Goal: Information Seeking & Learning: Compare options

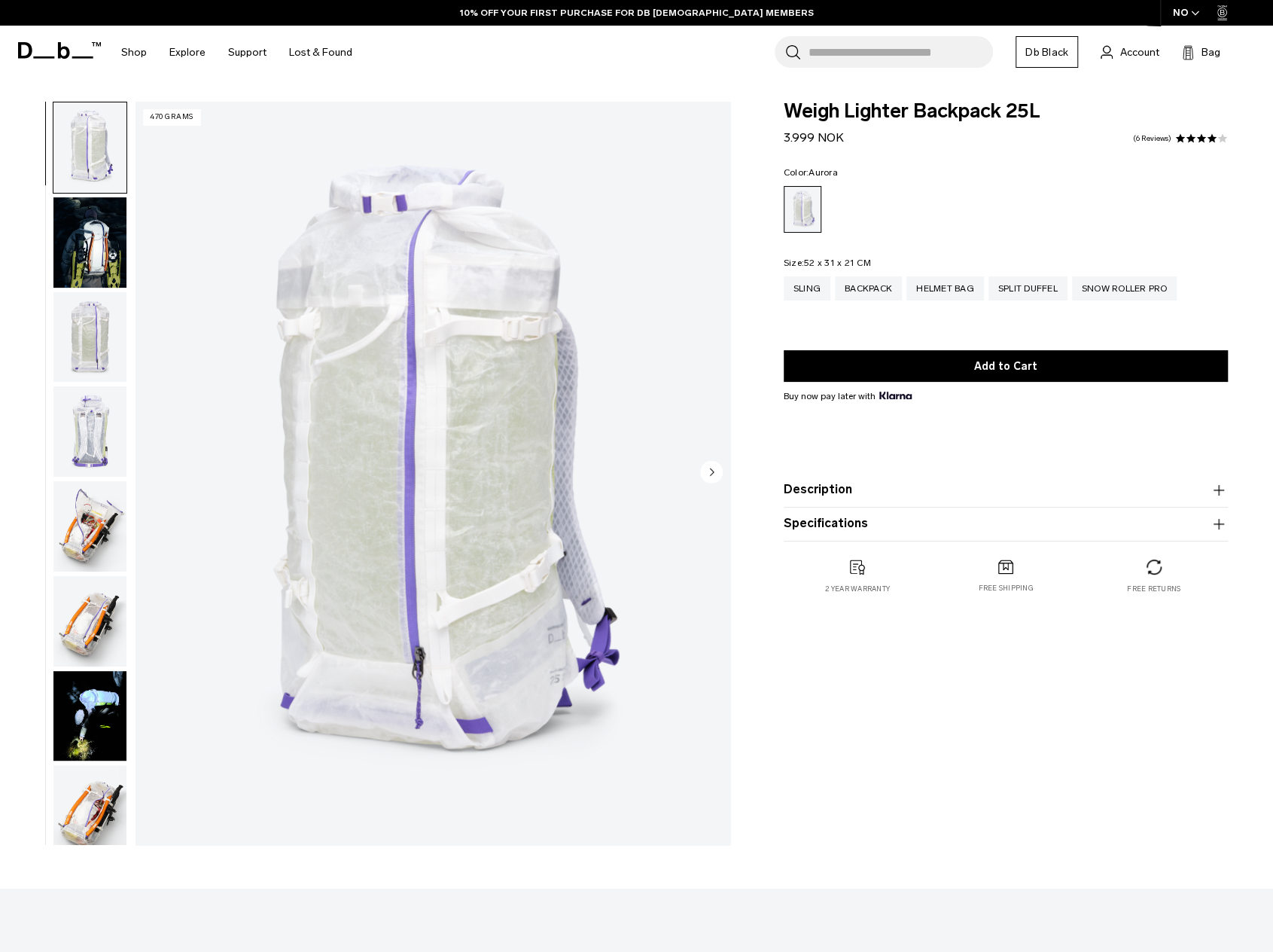
click at [1185, 16] on div "NO" at bounding box center [1186, 13] width 53 height 25
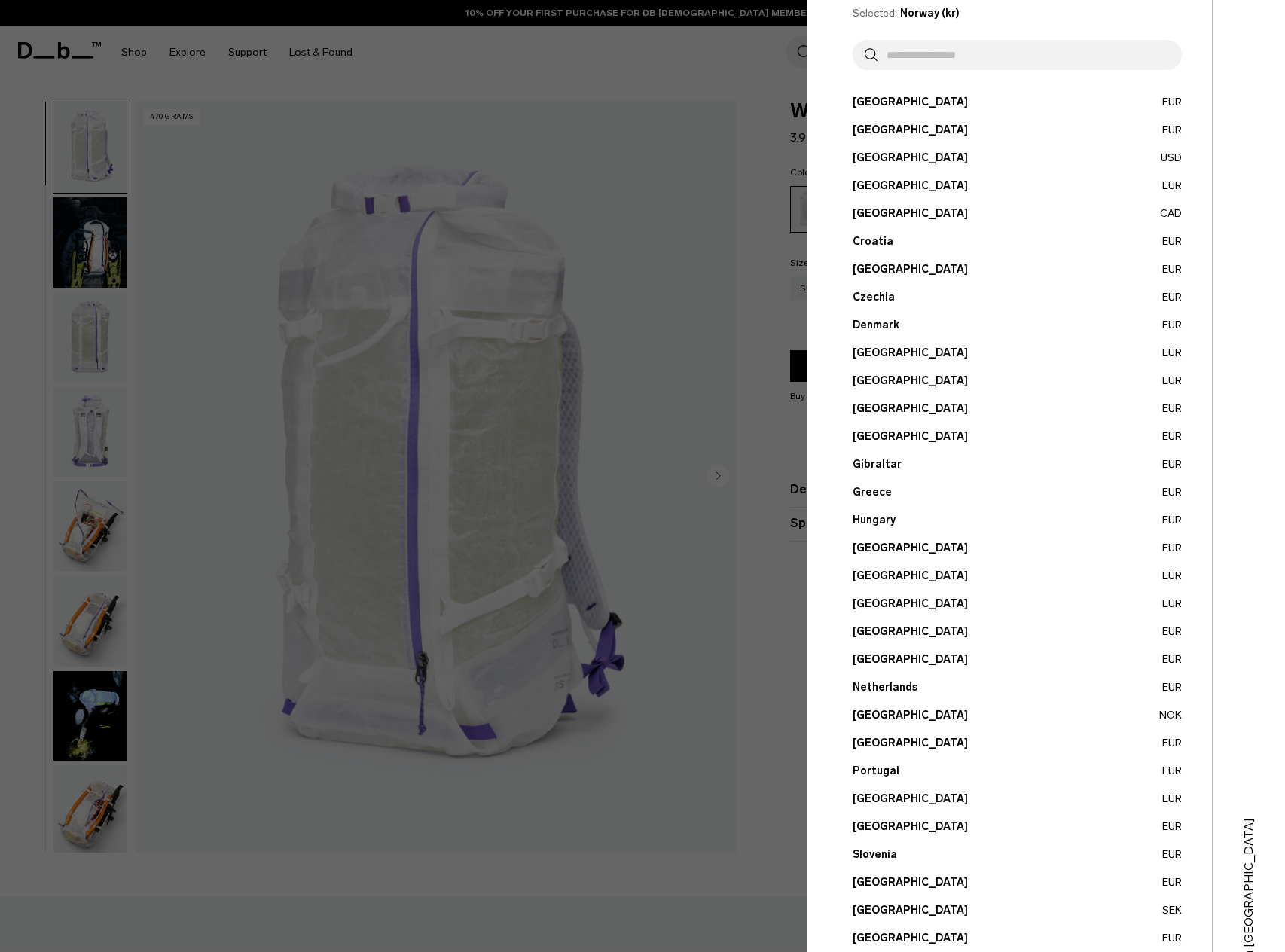
scroll to position [159, 0]
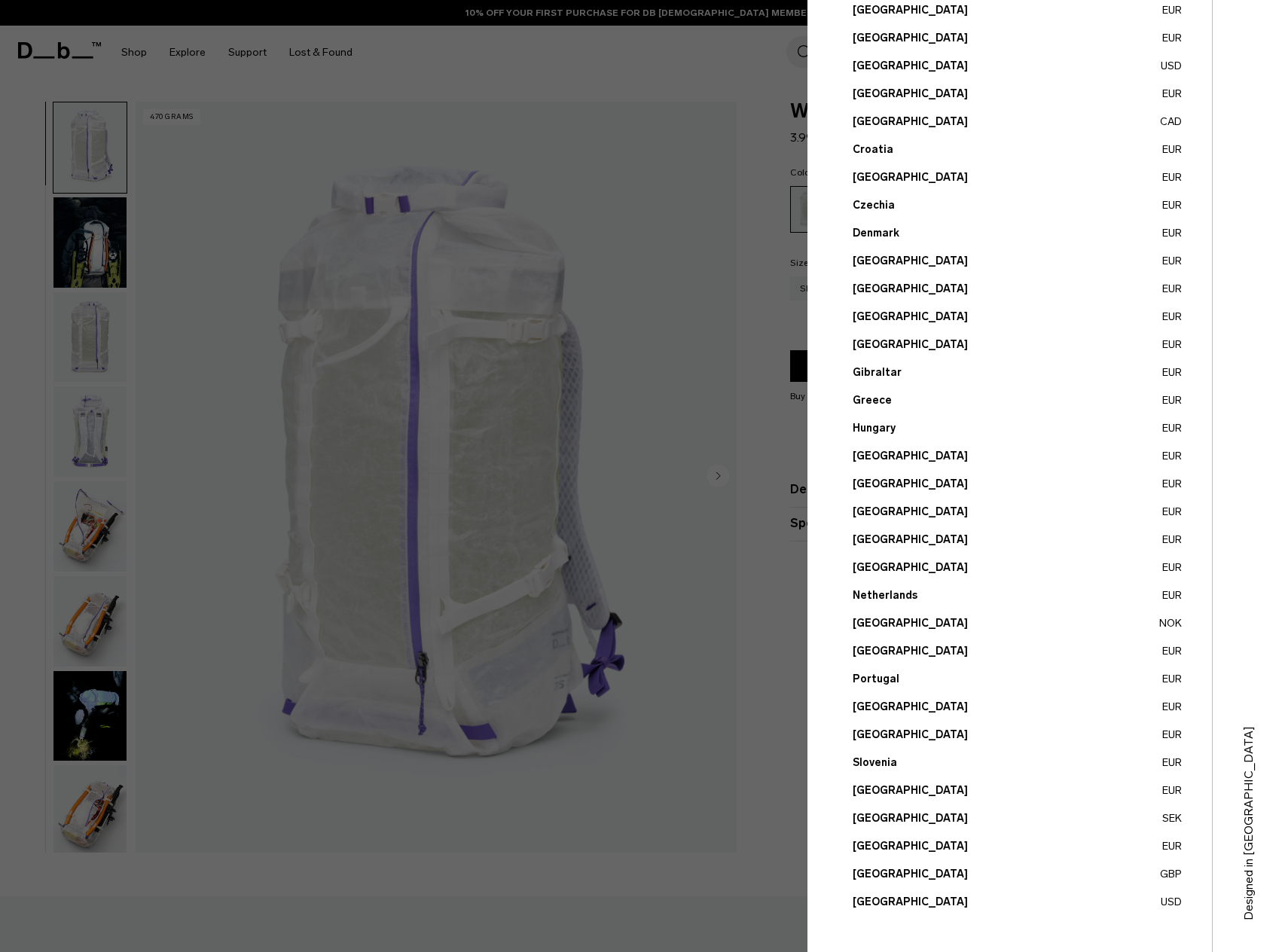
click at [915, 901] on button "United States USD" at bounding box center [1017, 901] width 329 height 16
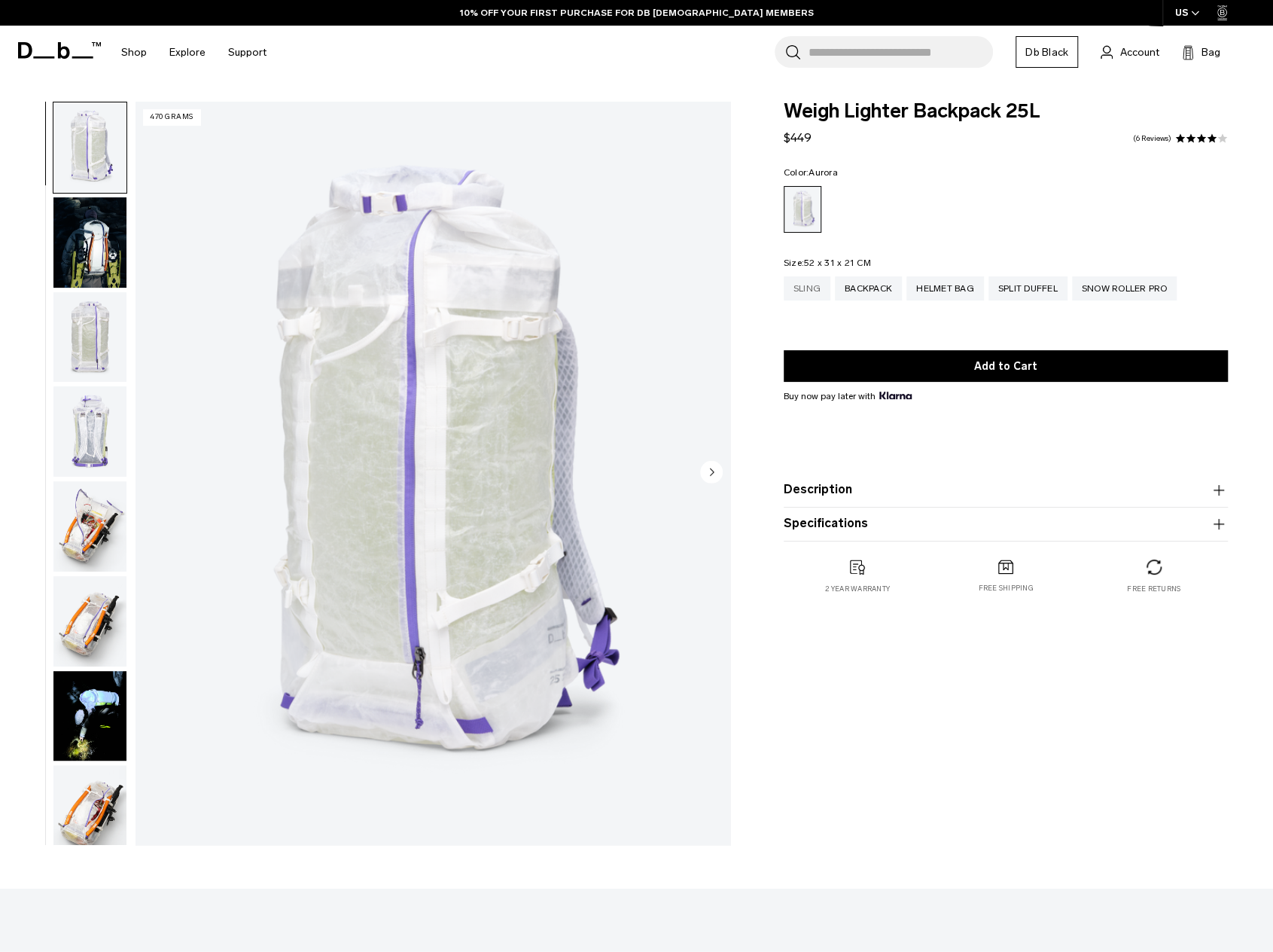
click at [794, 288] on div "Sling" at bounding box center [807, 288] width 47 height 24
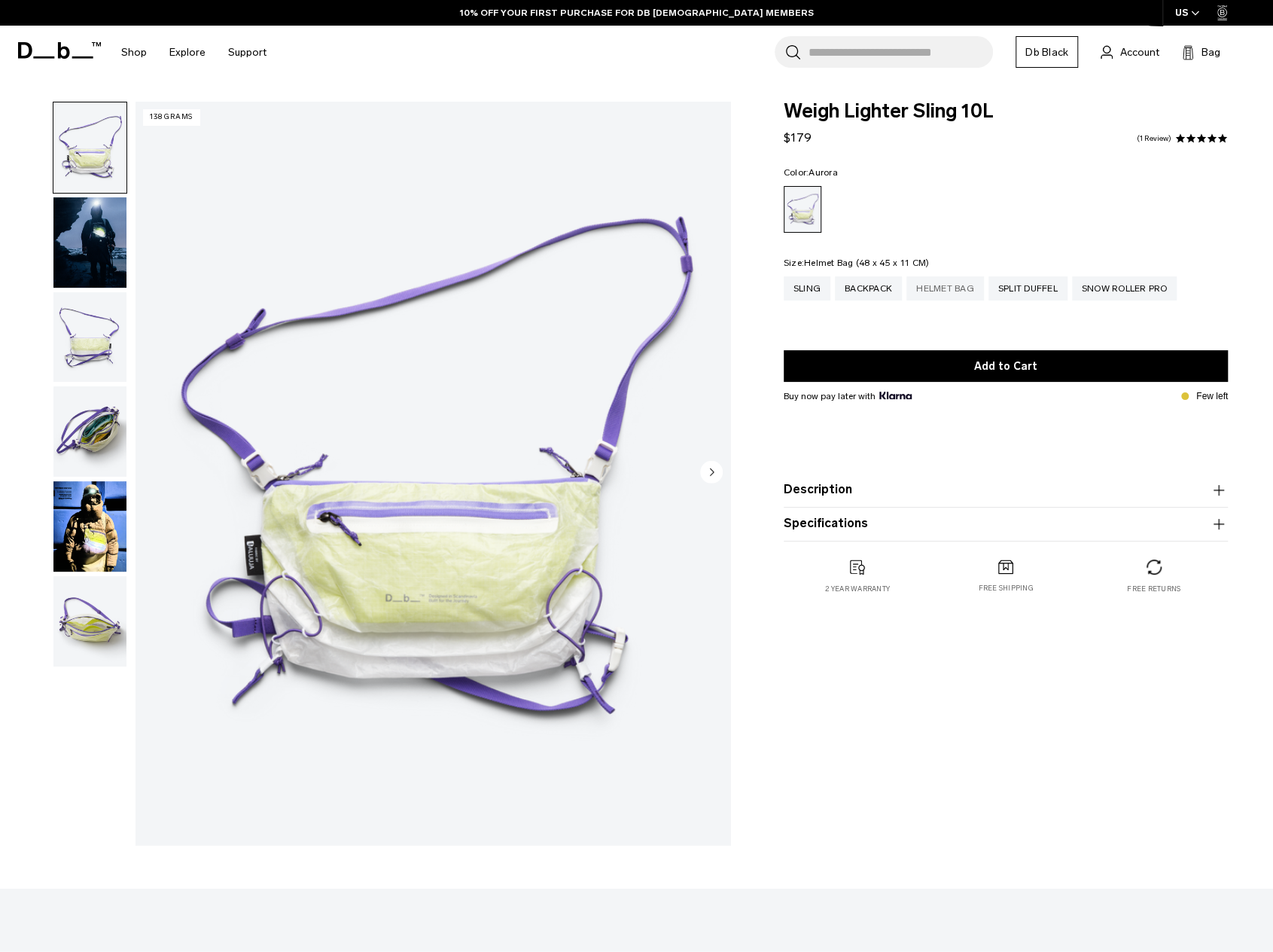
click at [948, 289] on div "Helmet Bag" at bounding box center [945, 288] width 78 height 24
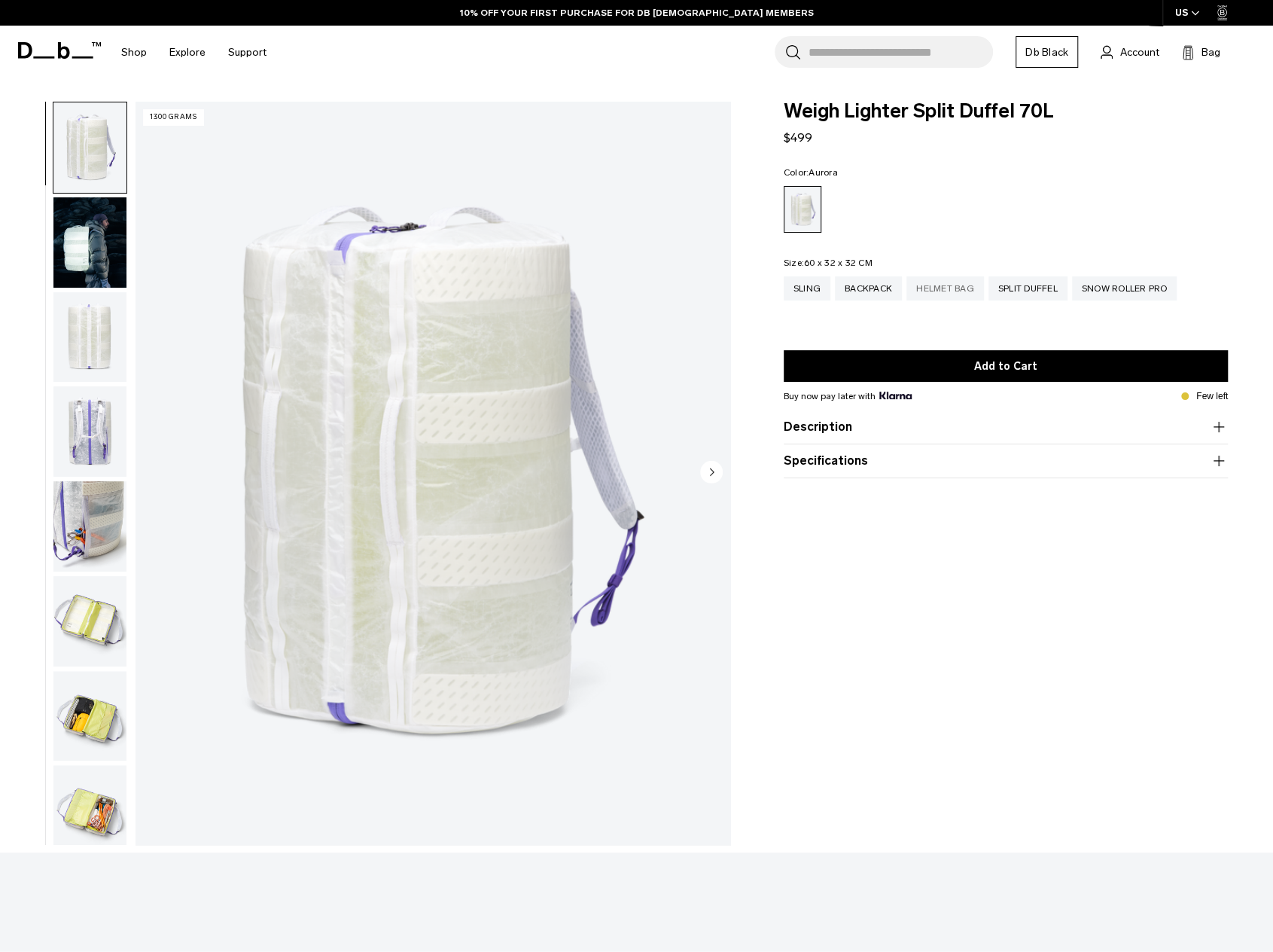
click at [942, 298] on div "Helmet Bag" at bounding box center [945, 288] width 78 height 24
